Goal: Information Seeking & Learning: Learn about a topic

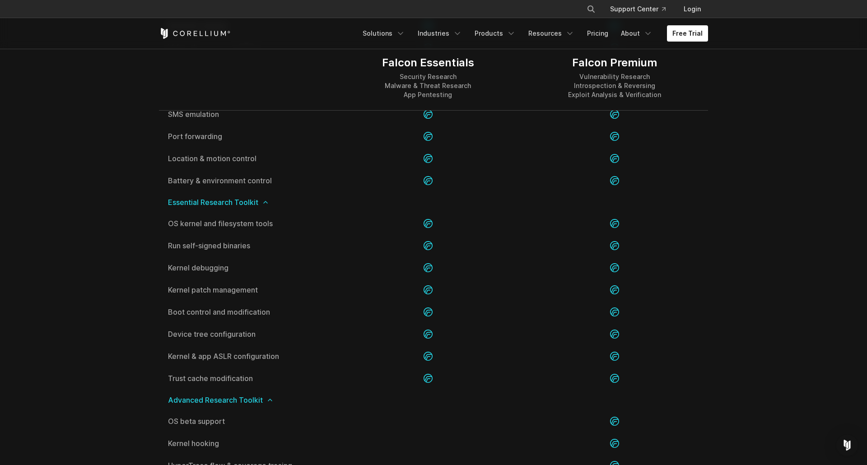
scroll to position [1496, 0]
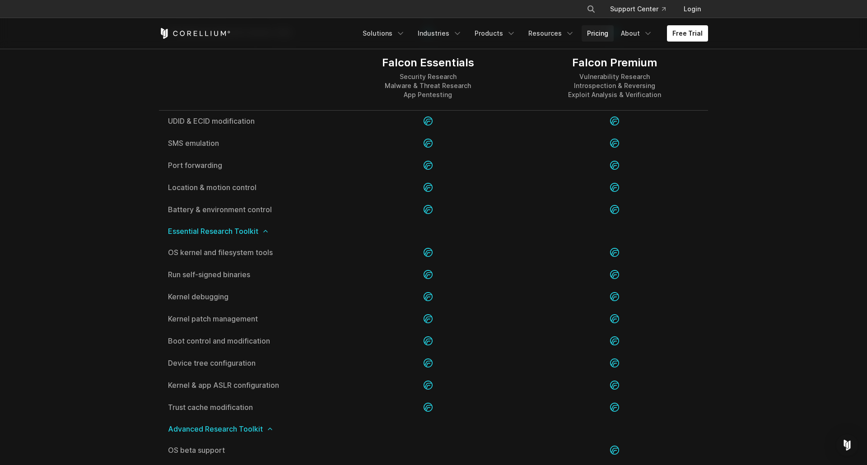
click at [600, 36] on link "Pricing" at bounding box center [598, 33] width 32 height 16
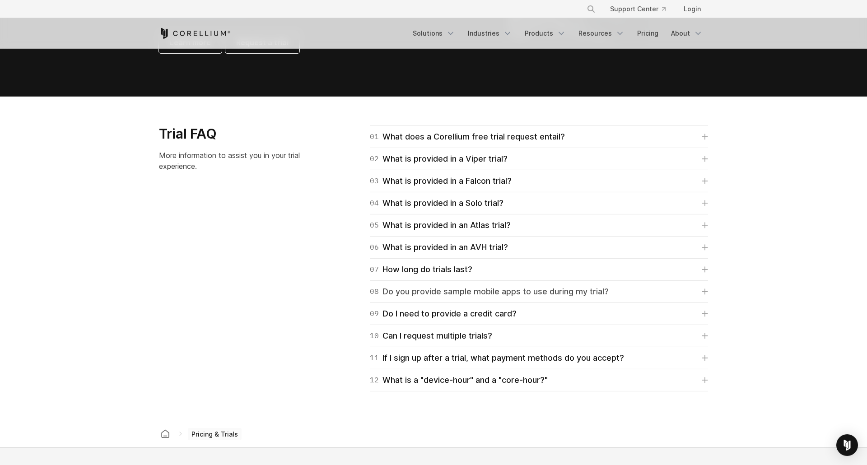
scroll to position [1247, 0]
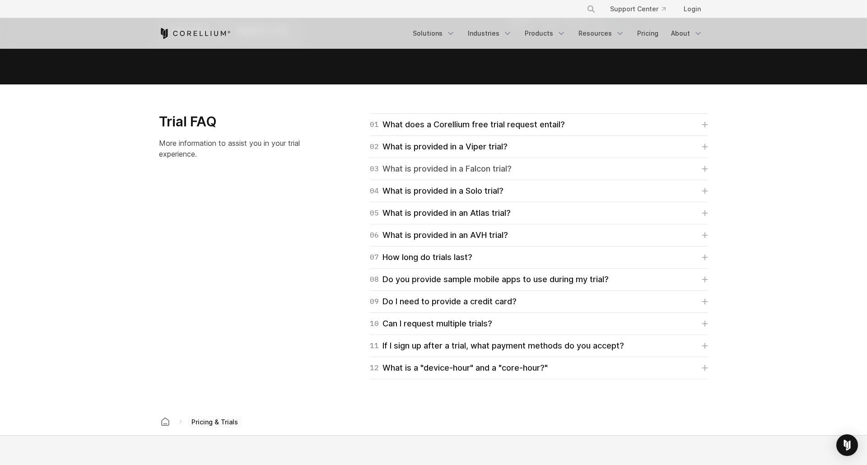
click at [506, 171] on div "03 What is provided in a Falcon trial?" at bounding box center [441, 169] width 142 height 13
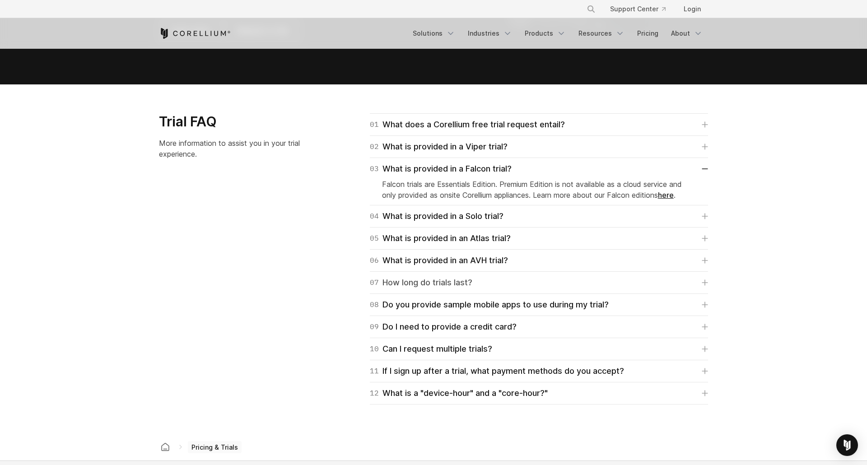
click at [454, 283] on div "07 How long do trials last?" at bounding box center [421, 283] width 103 height 13
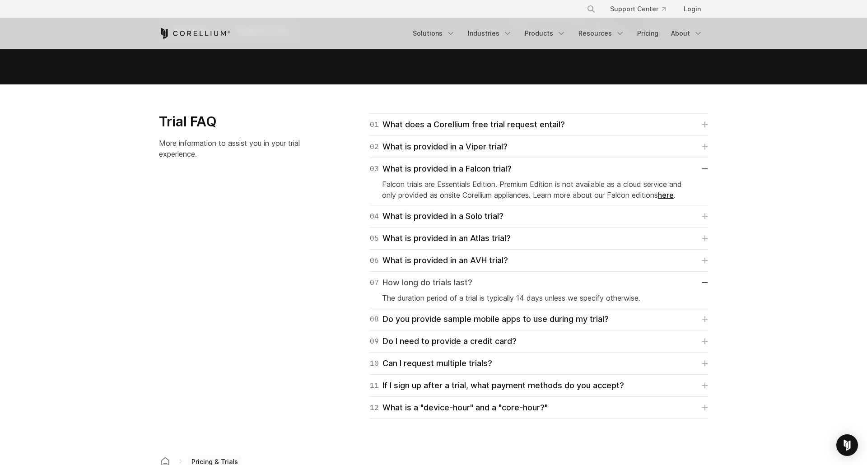
click at [455, 281] on div "07 How long do trials last?" at bounding box center [421, 283] width 103 height 13
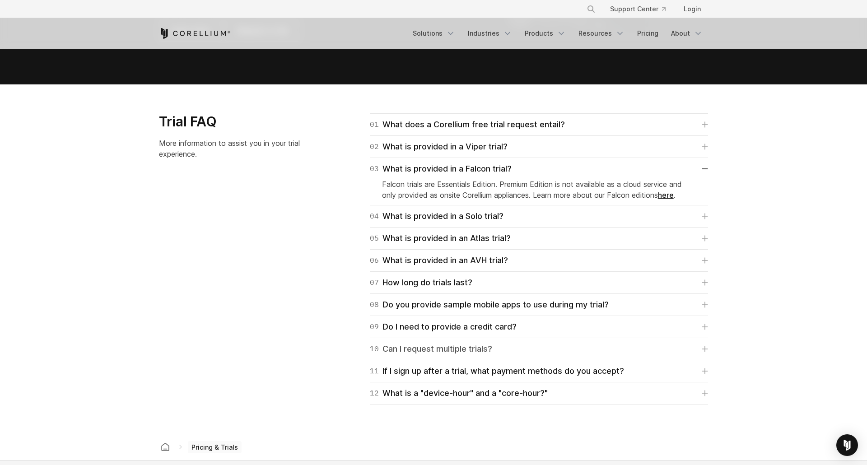
click at [453, 355] on div "10 Can I request multiple trials?" at bounding box center [431, 349] width 122 height 13
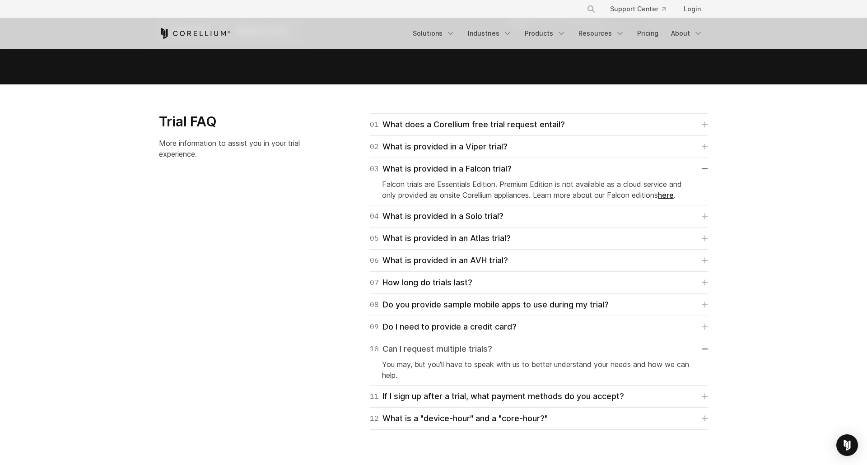
click at [453, 350] on div "10 Can I request multiple trials?" at bounding box center [431, 349] width 122 height 13
